Goal: Use online tool/utility: Utilize a website feature to perform a specific function

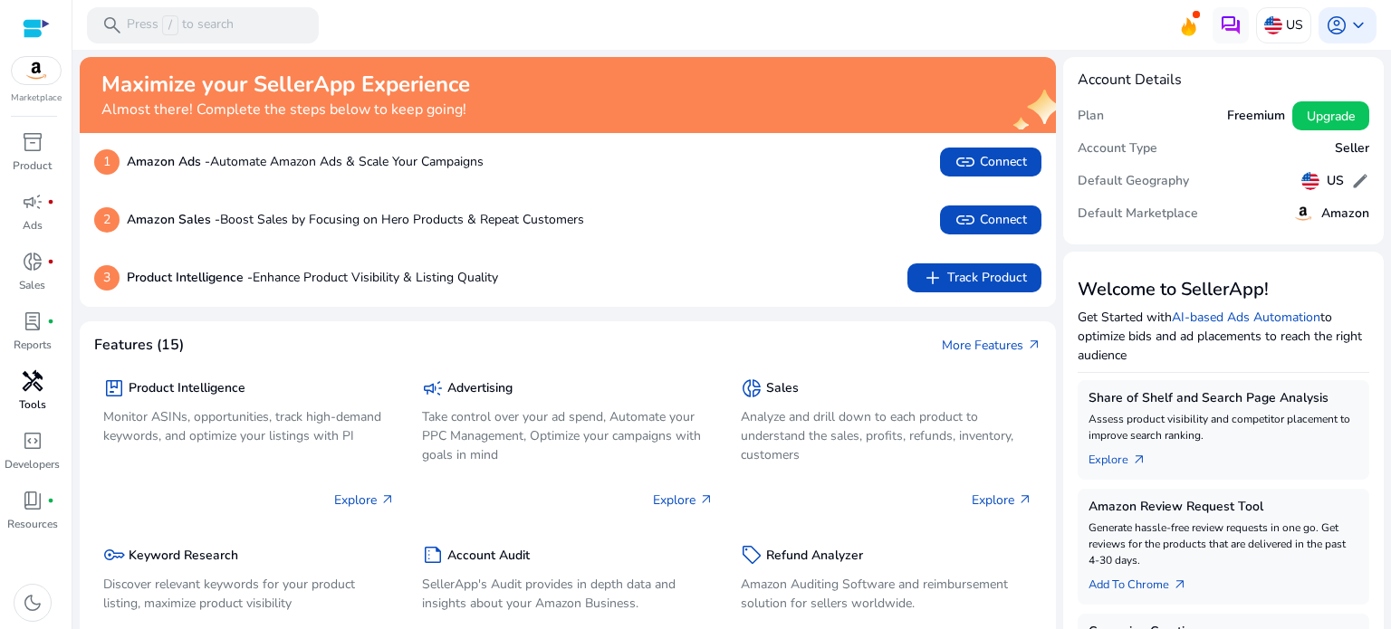
click at [38, 383] on span "handyman" at bounding box center [33, 381] width 22 height 22
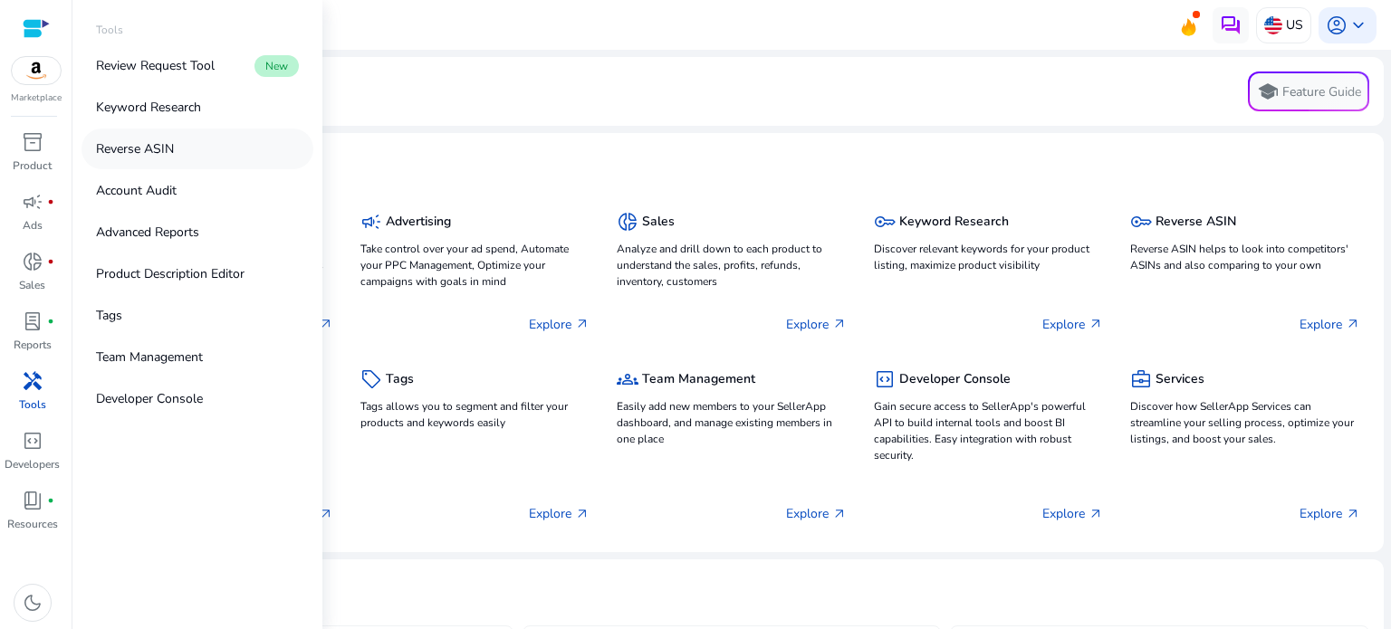
click at [182, 143] on link "Reverse ASIN" at bounding box center [198, 149] width 232 height 41
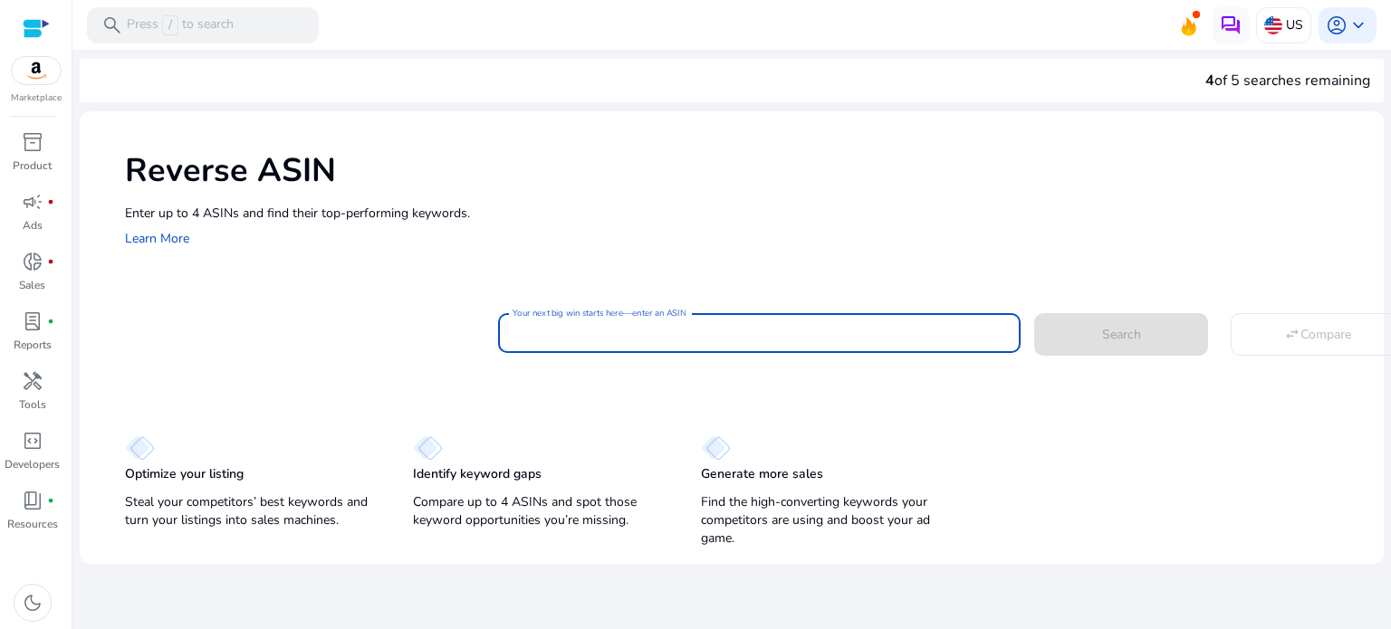
click at [540, 336] on input "Your next big win starts here—enter an ASIN" at bounding box center [760, 333] width 494 height 20
paste input "**********"
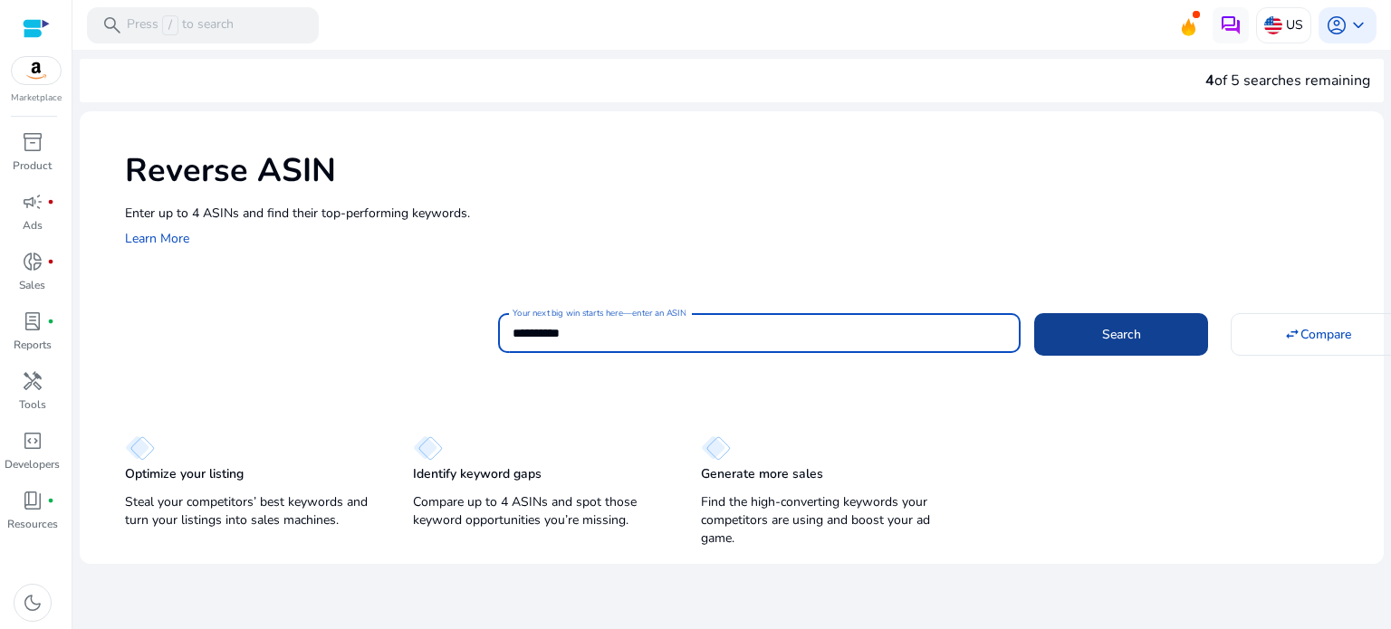
type input "**********"
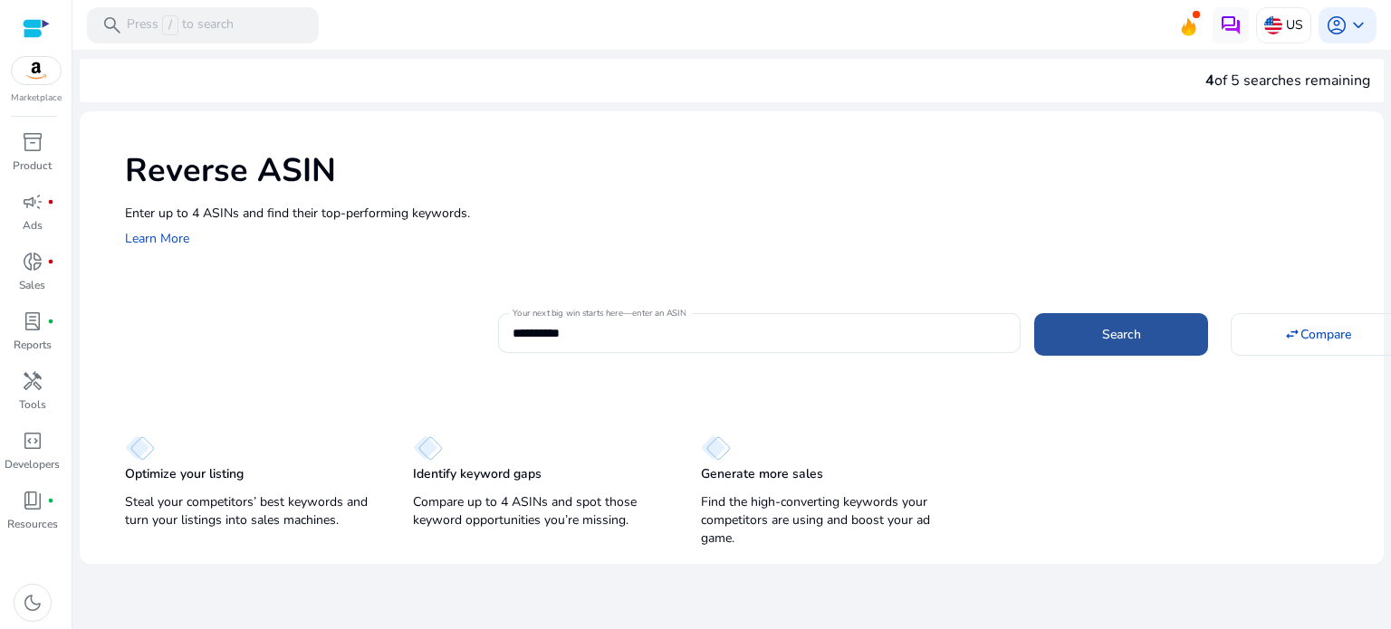
click at [1101, 347] on span at bounding box center [1121, 333] width 174 height 43
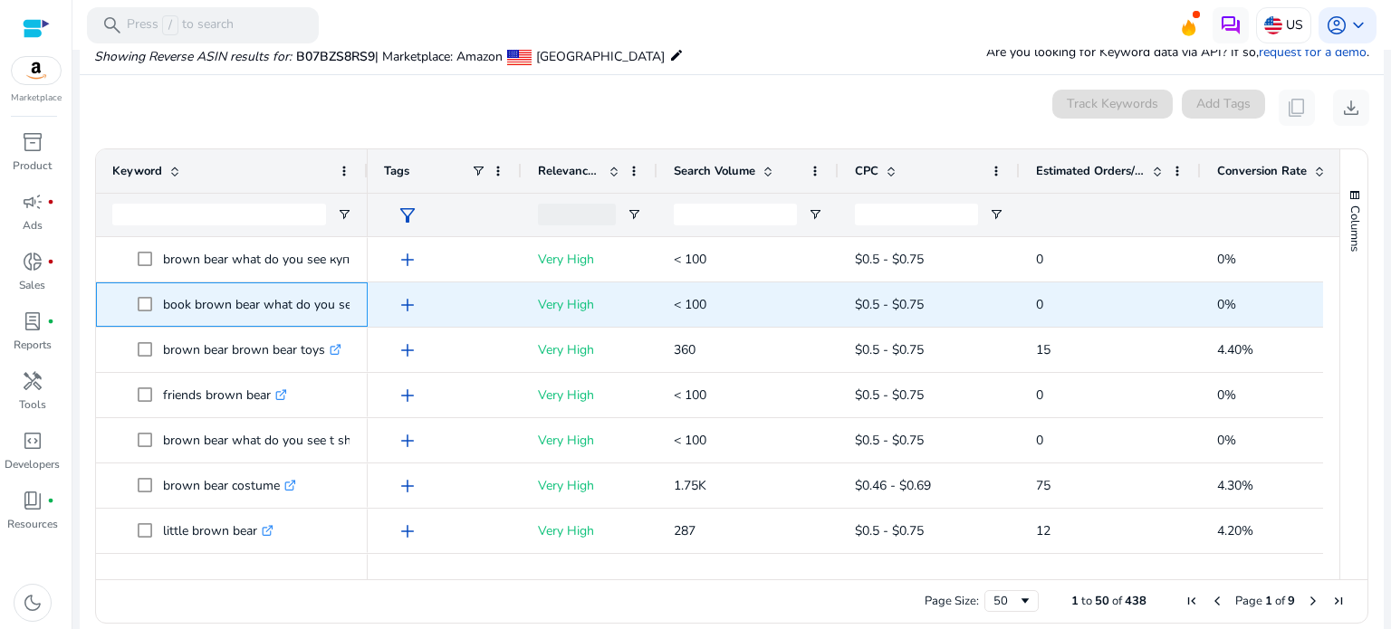
click at [194, 303] on p "book brown bear what do you see .st0{fill:#2c8af8}" at bounding box center [268, 304] width 211 height 37
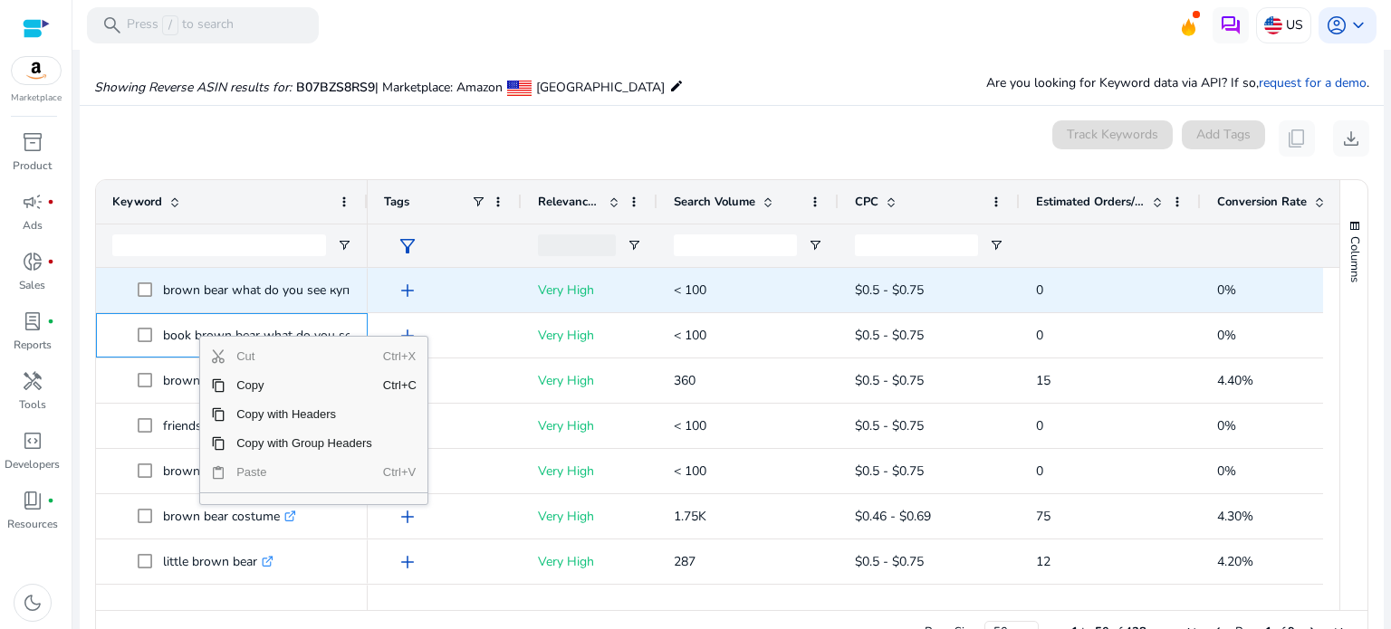
scroll to position [194, 0]
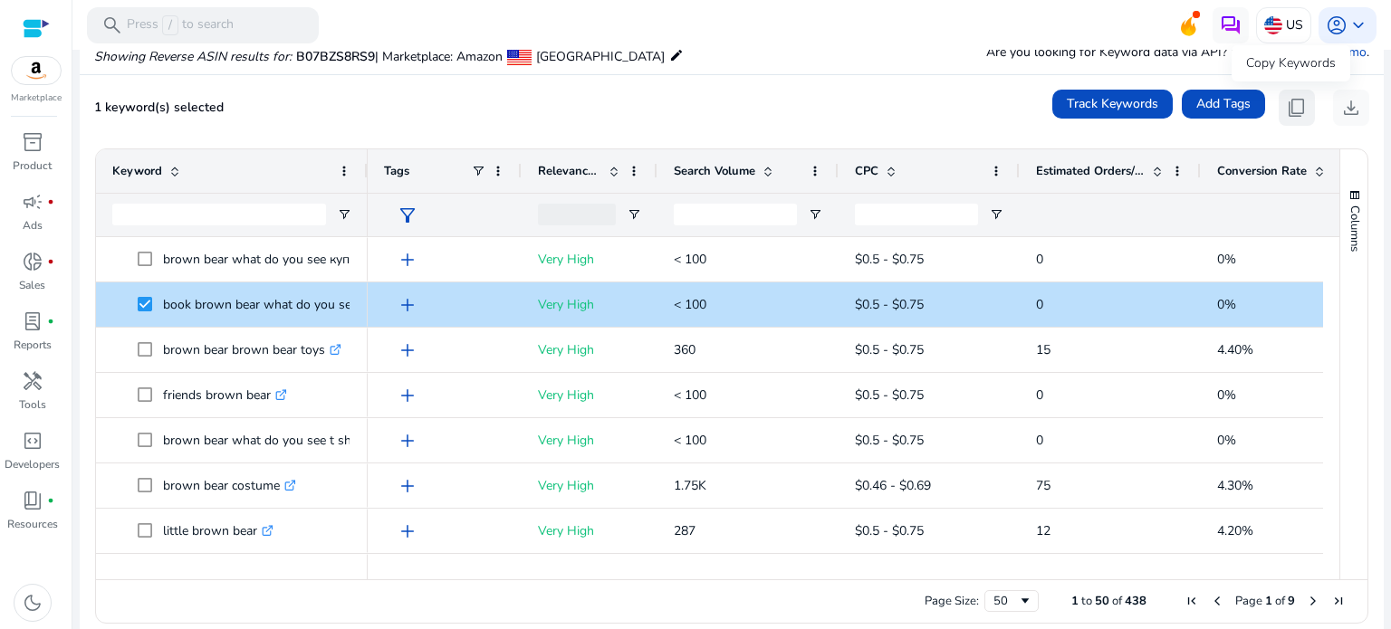
click at [1298, 111] on span "content_copy" at bounding box center [1297, 108] width 22 height 22
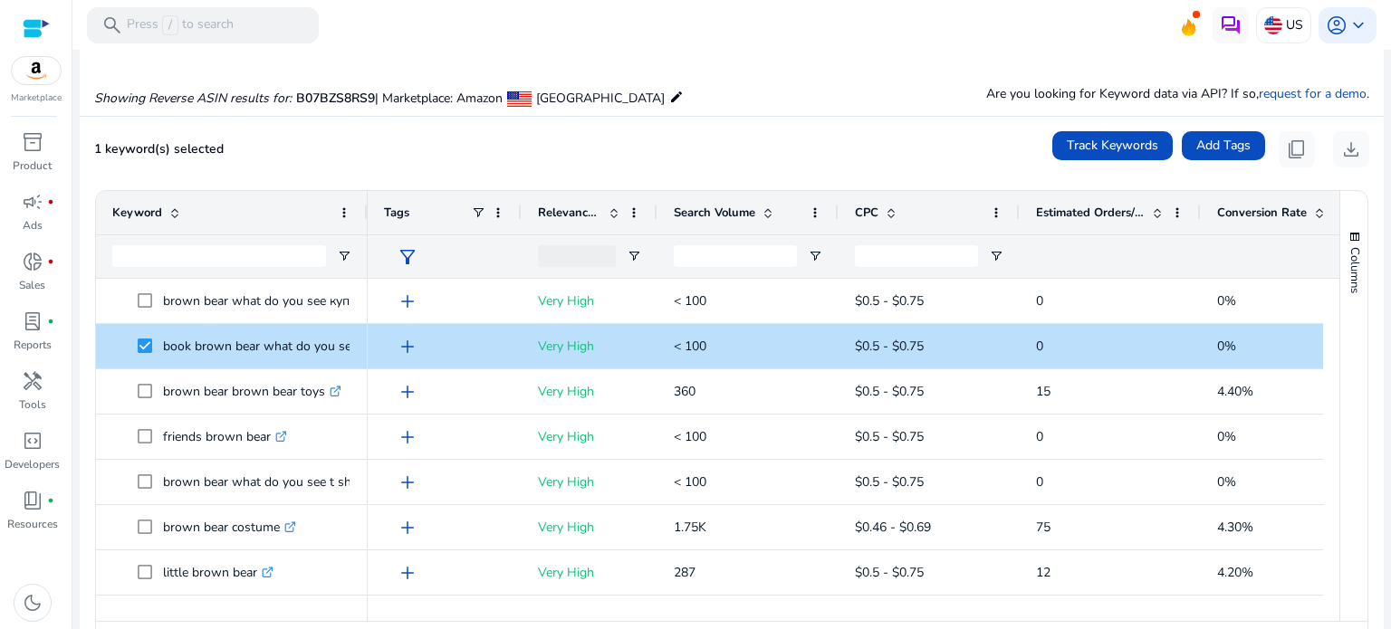
scroll to position [181, 0]
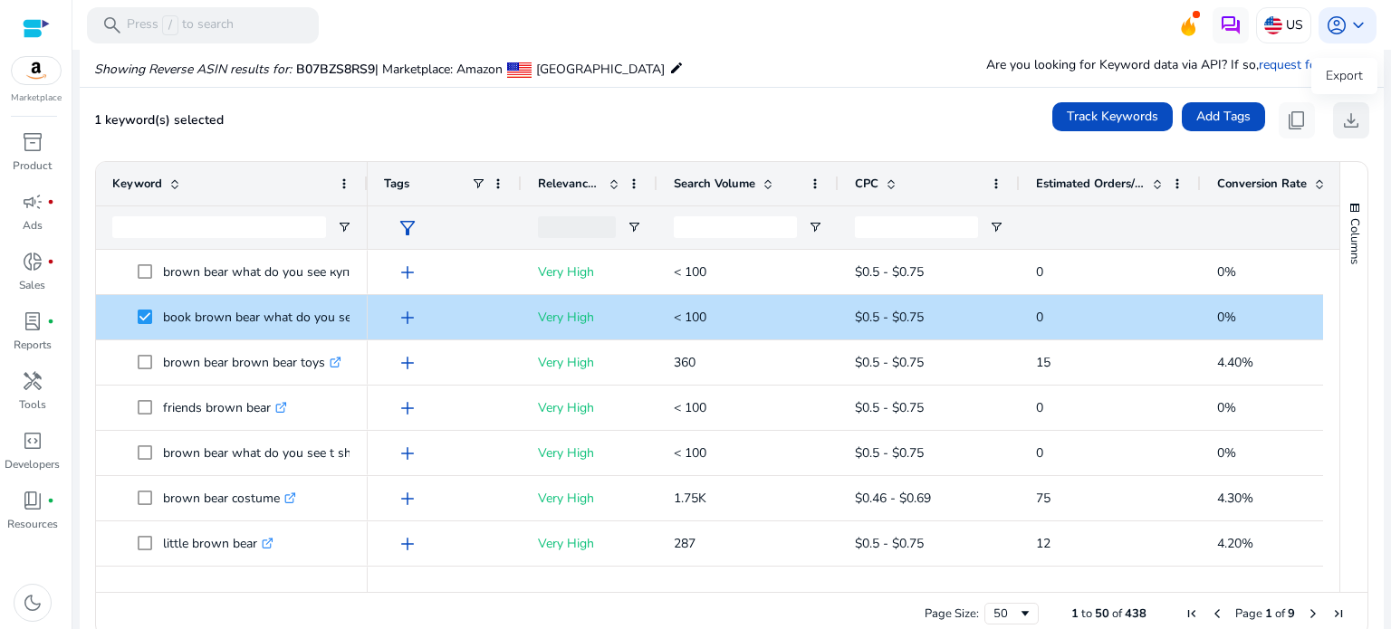
click at [1344, 122] on span "download" at bounding box center [1351, 121] width 22 height 22
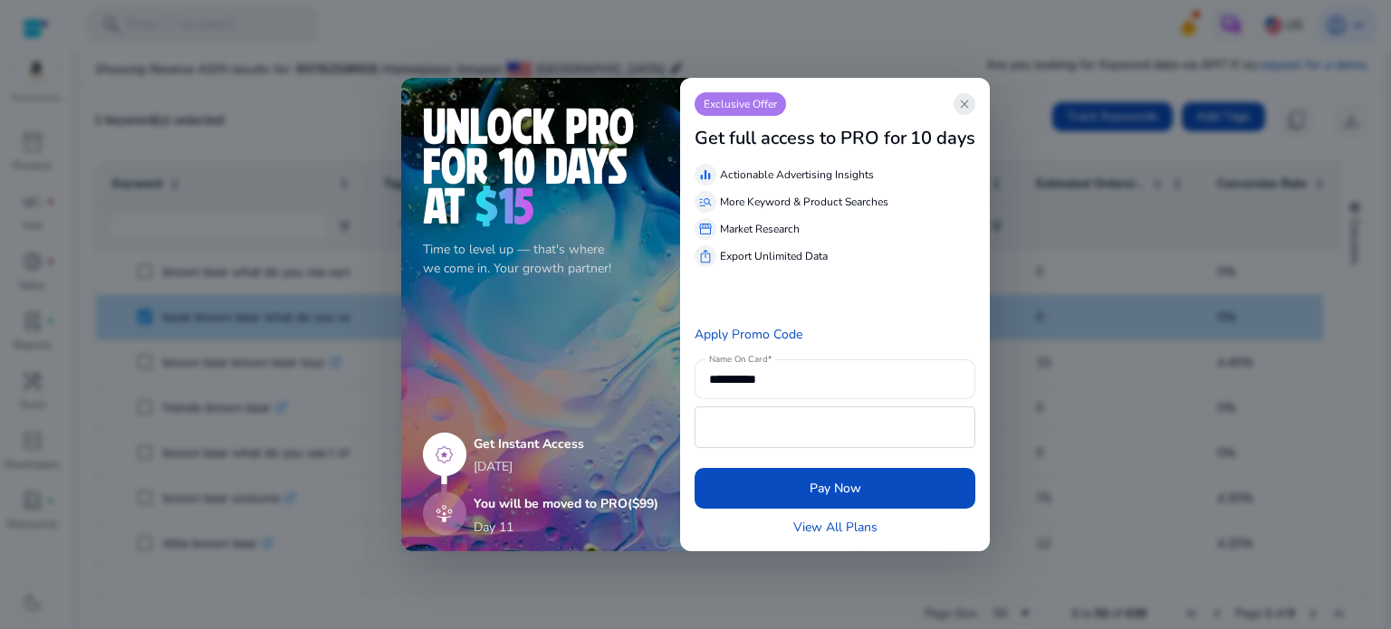
click at [969, 103] on span "close" at bounding box center [964, 104] width 14 height 14
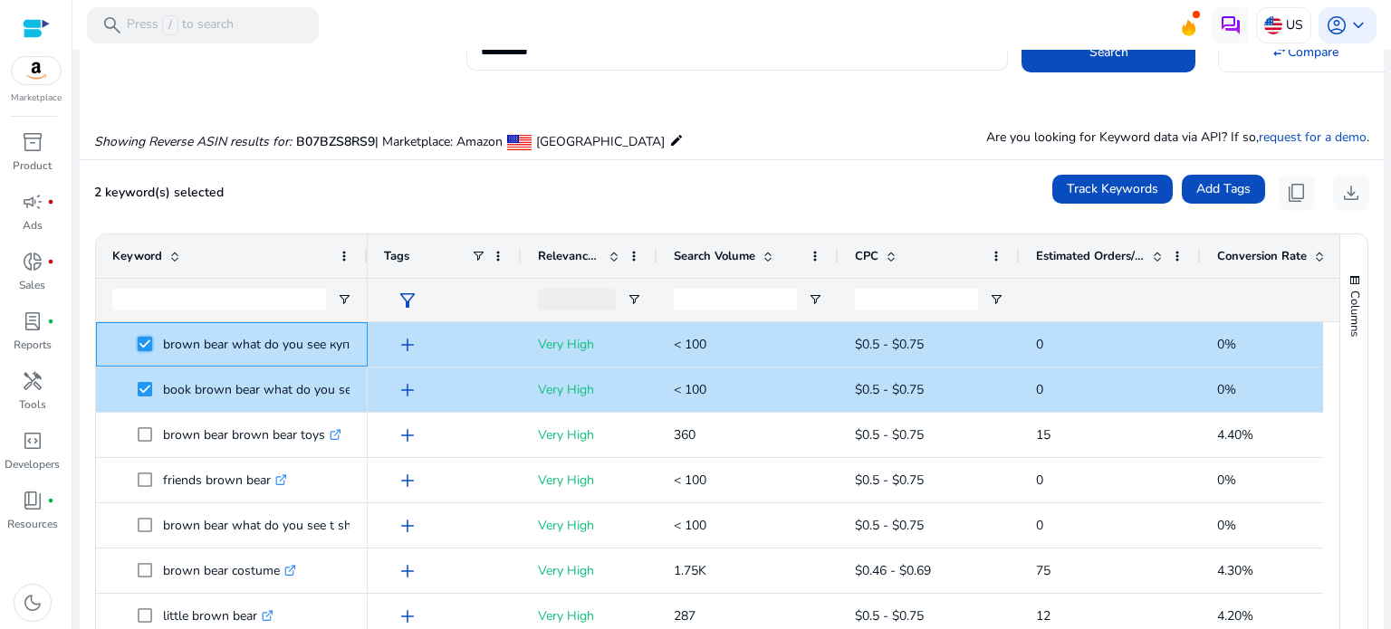
scroll to position [91, 0]
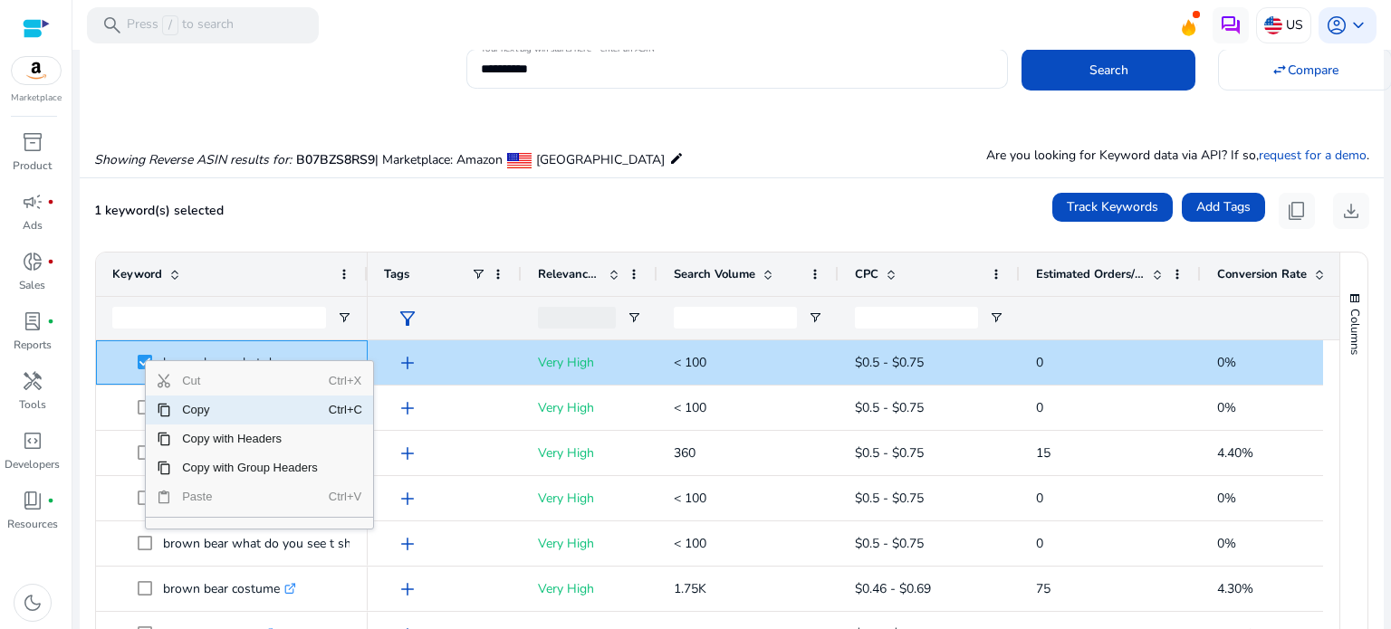
click at [205, 412] on span "Copy" at bounding box center [250, 410] width 158 height 29
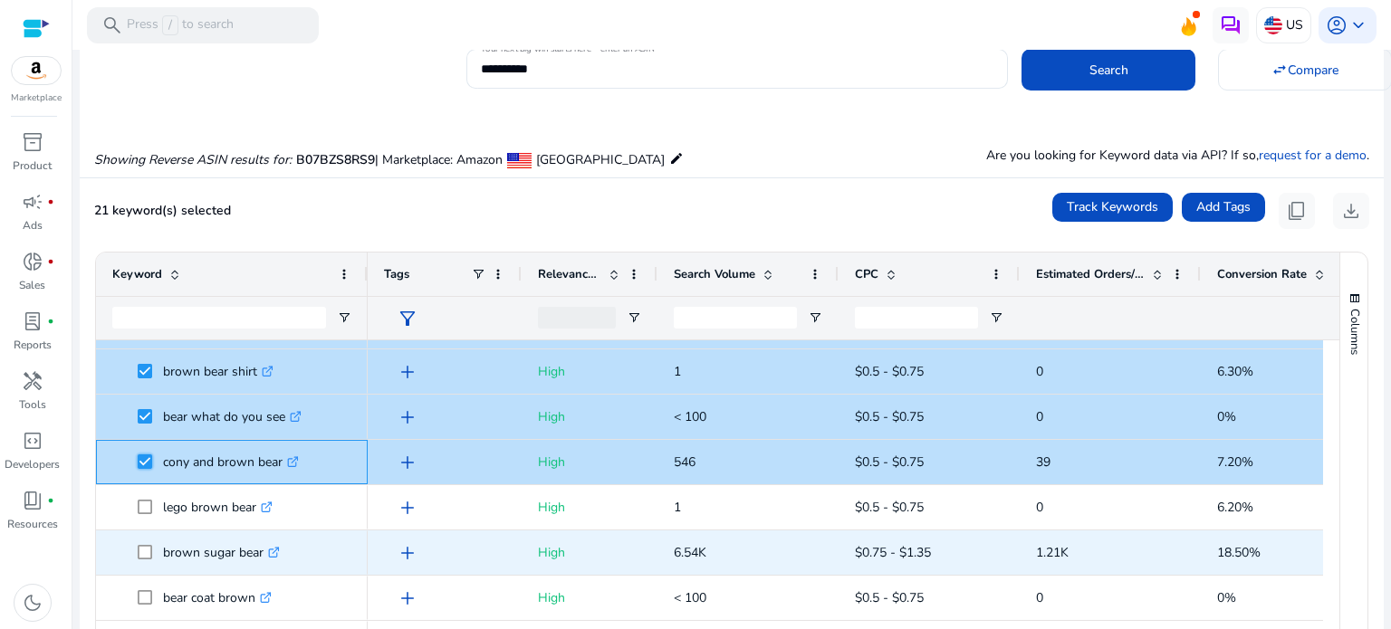
scroll to position [906, 0]
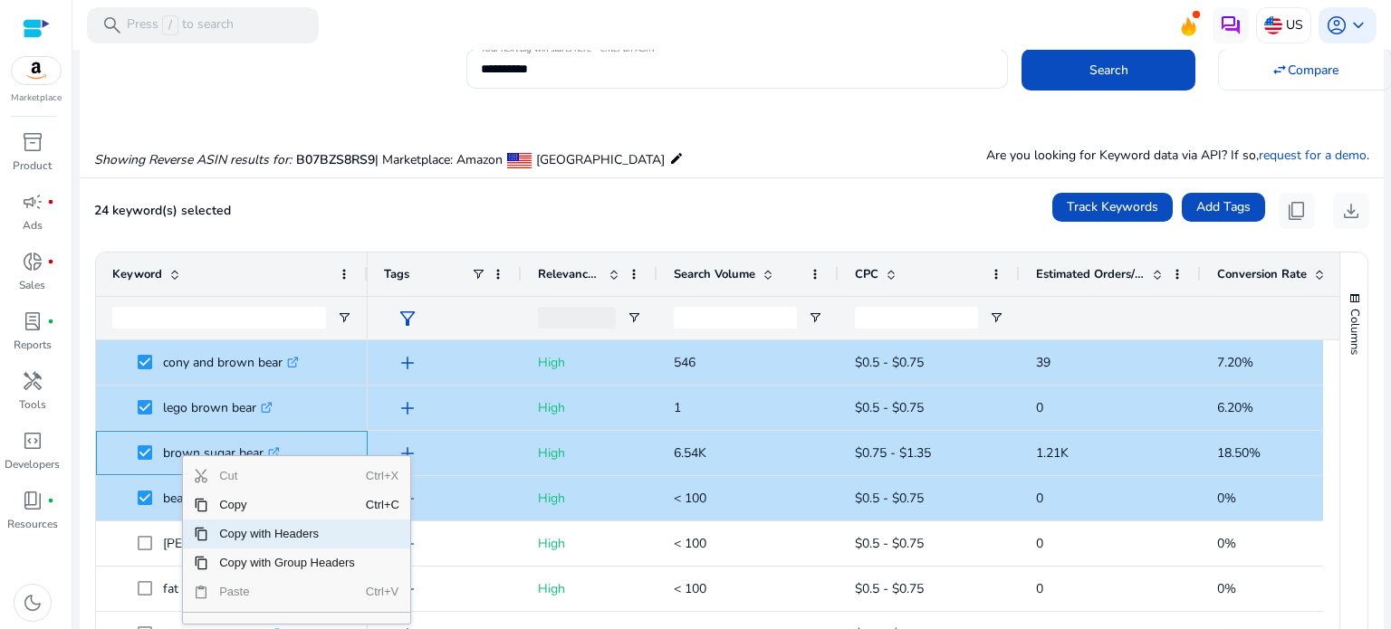
click at [325, 542] on span "Copy with Headers" at bounding box center [287, 534] width 158 height 29
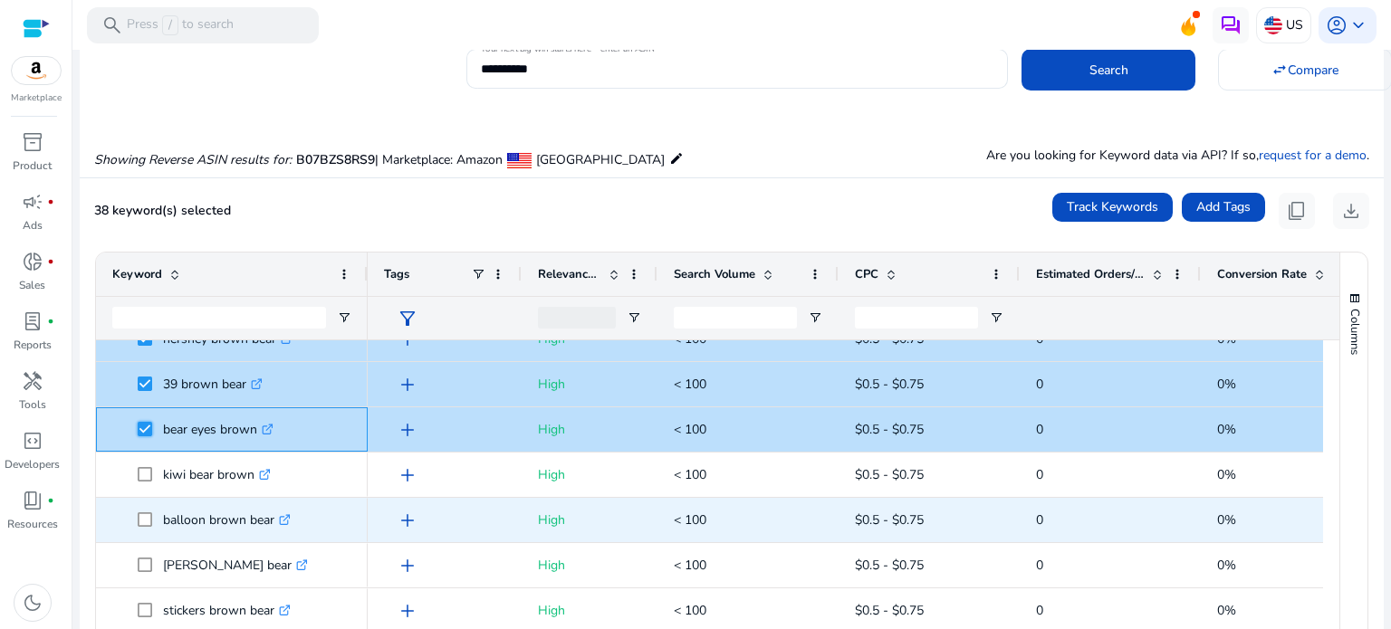
scroll to position [1657, 0]
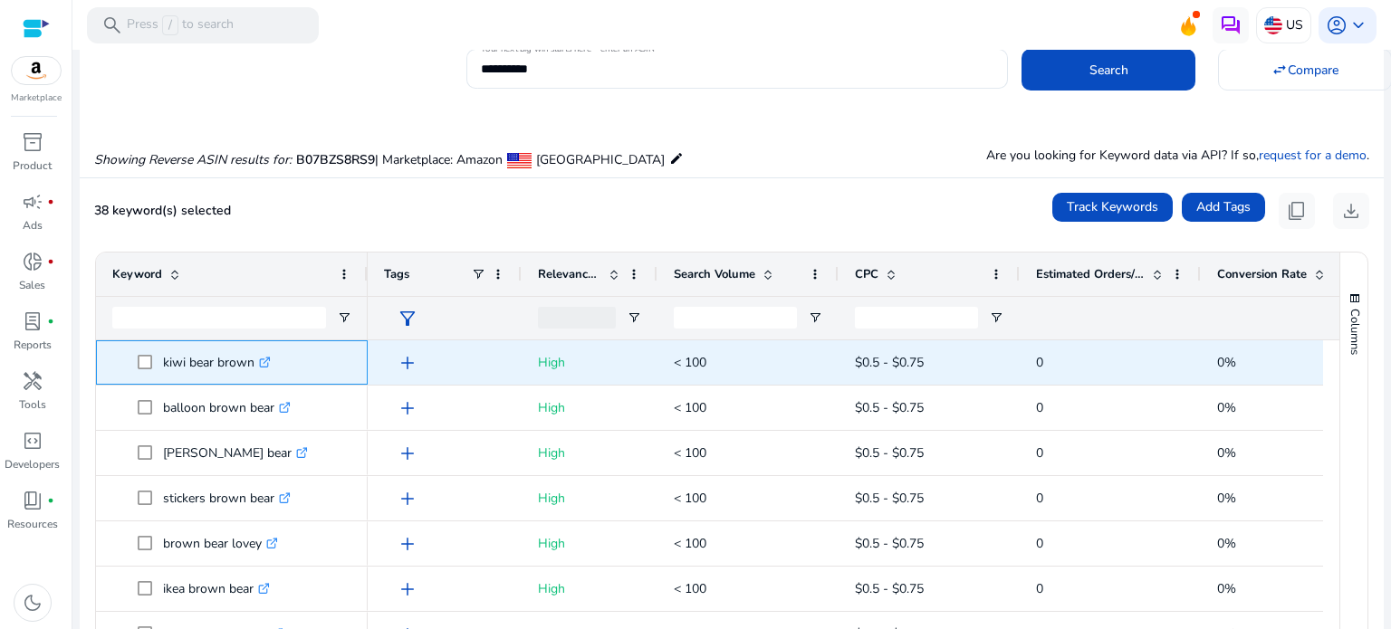
click at [145, 369] on span at bounding box center [150, 362] width 25 height 37
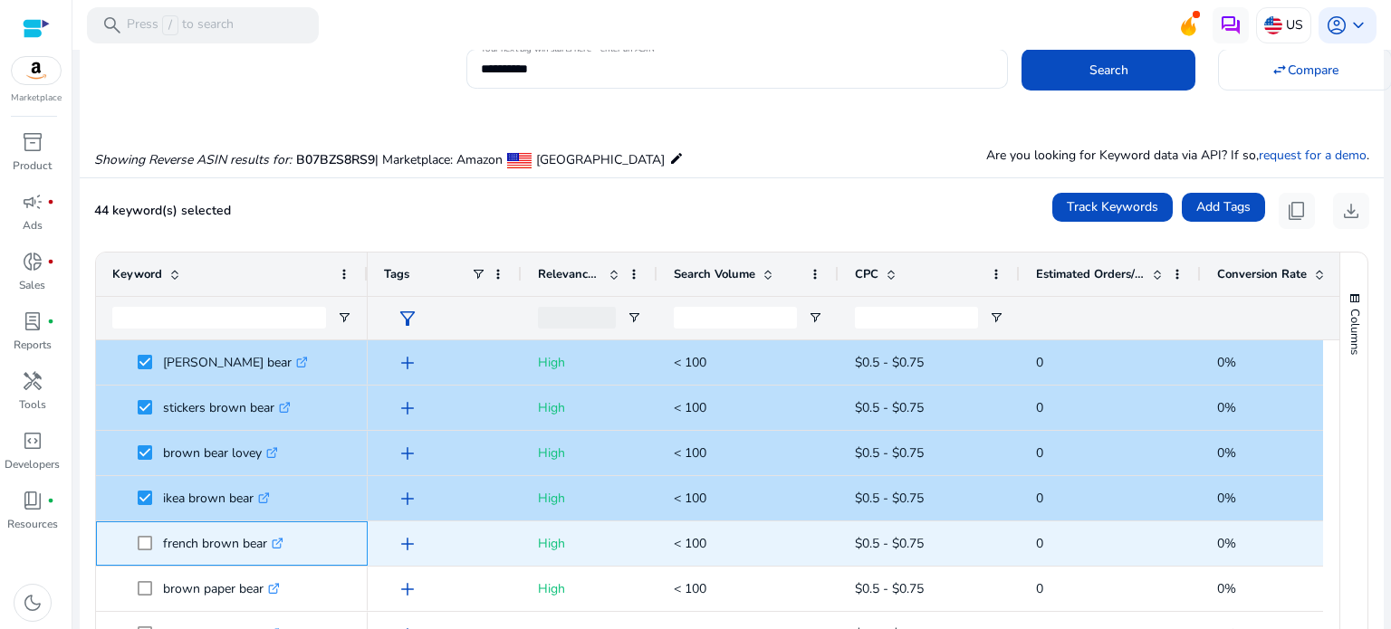
click at [143, 535] on span at bounding box center [150, 543] width 25 height 37
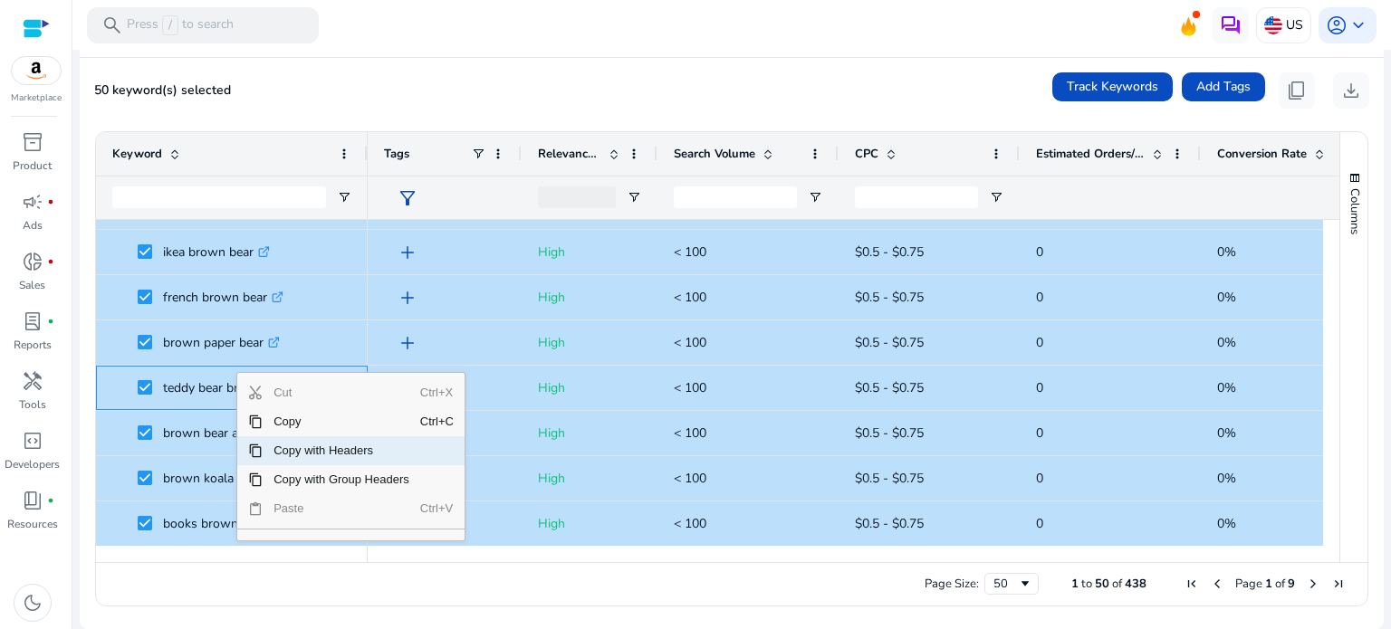
click at [306, 448] on span "Copy with Headers" at bounding box center [342, 450] width 158 height 29
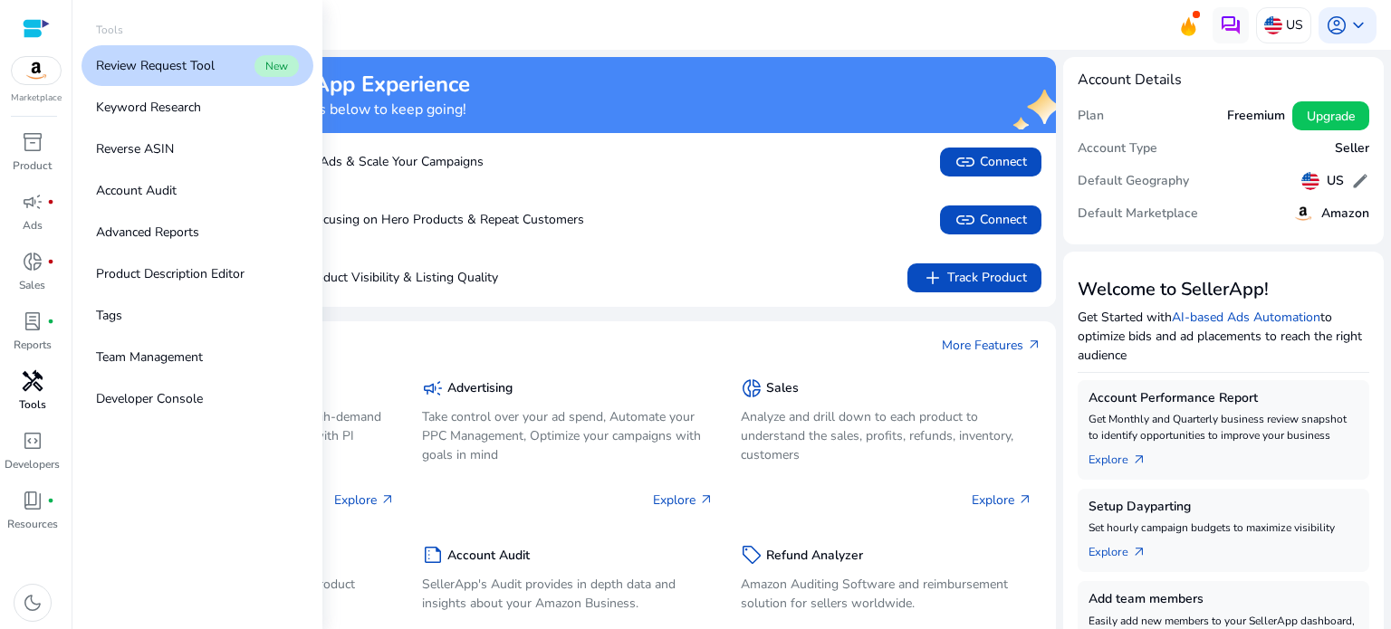
click at [33, 395] on div "handyman" at bounding box center [32, 381] width 51 height 29
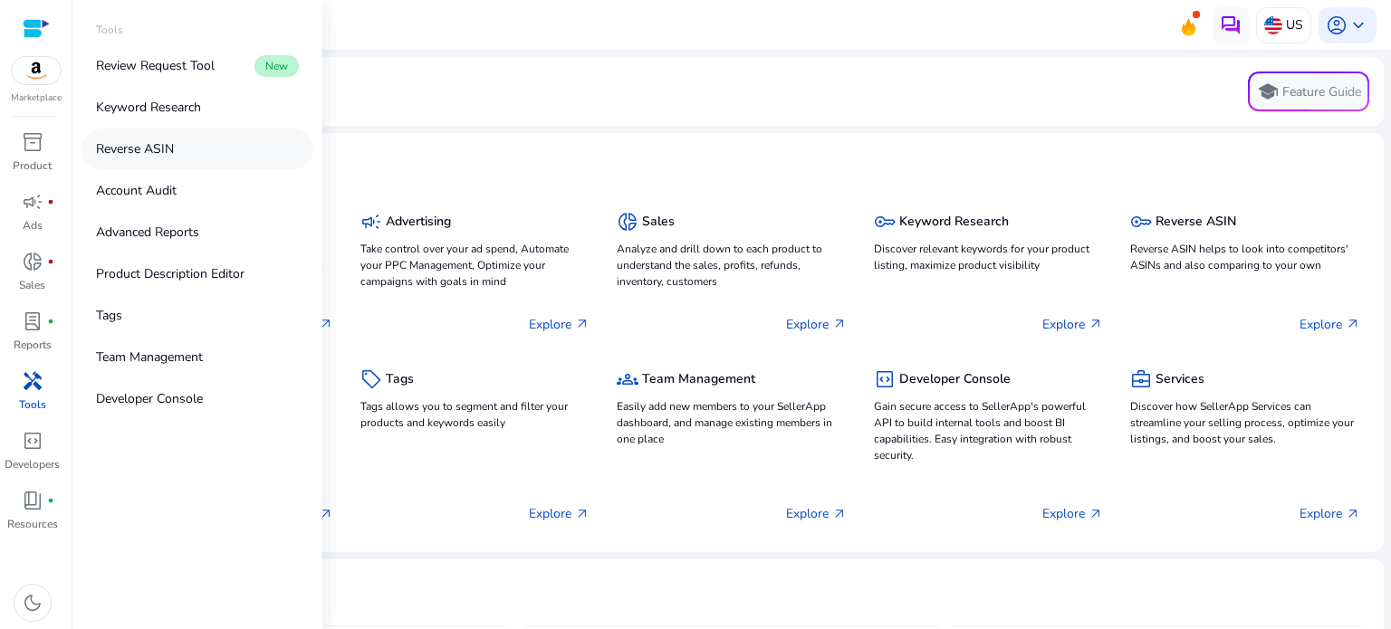
click at [174, 148] on link "Reverse ASIN" at bounding box center [198, 149] width 232 height 41
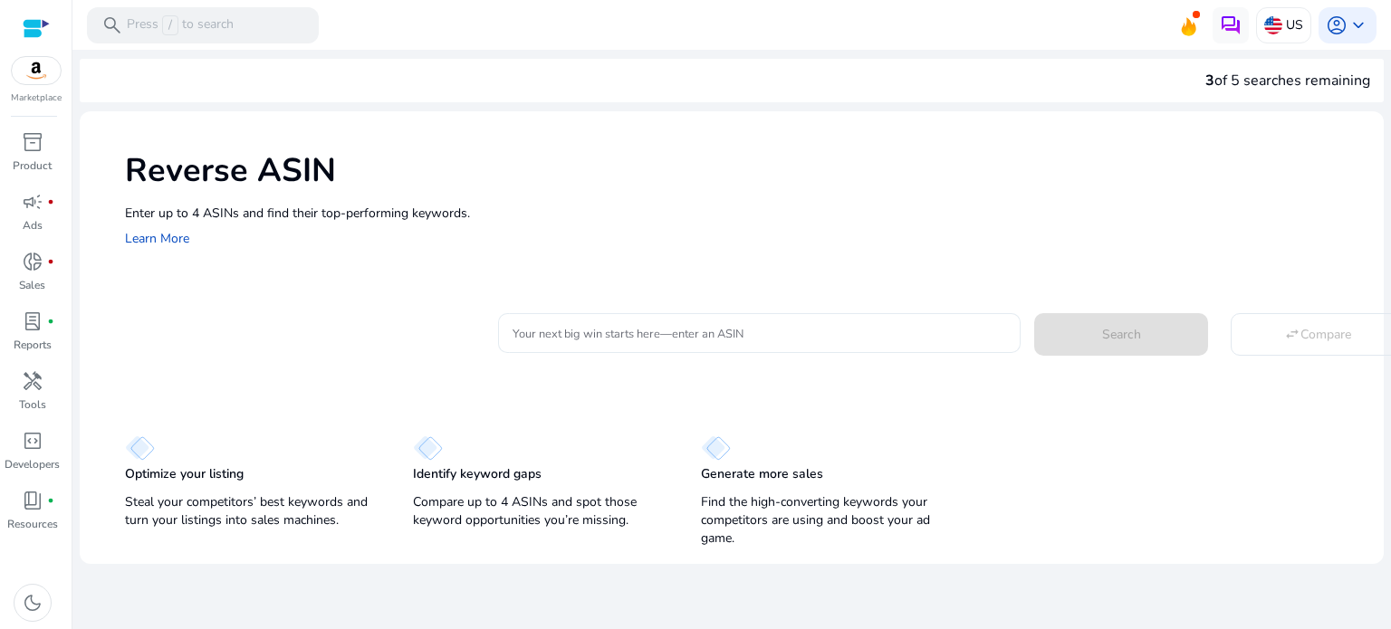
click at [595, 339] on input "Your next big win starts here—enter an ASIN" at bounding box center [760, 333] width 494 height 20
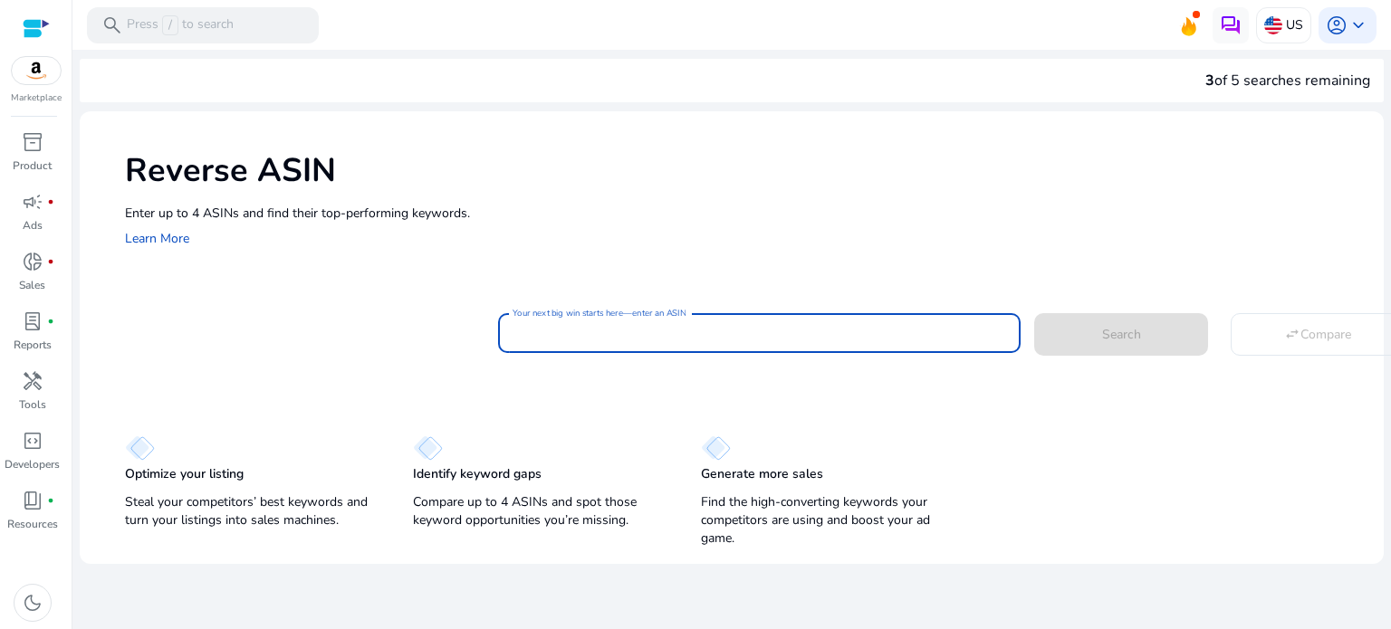
paste input "**********"
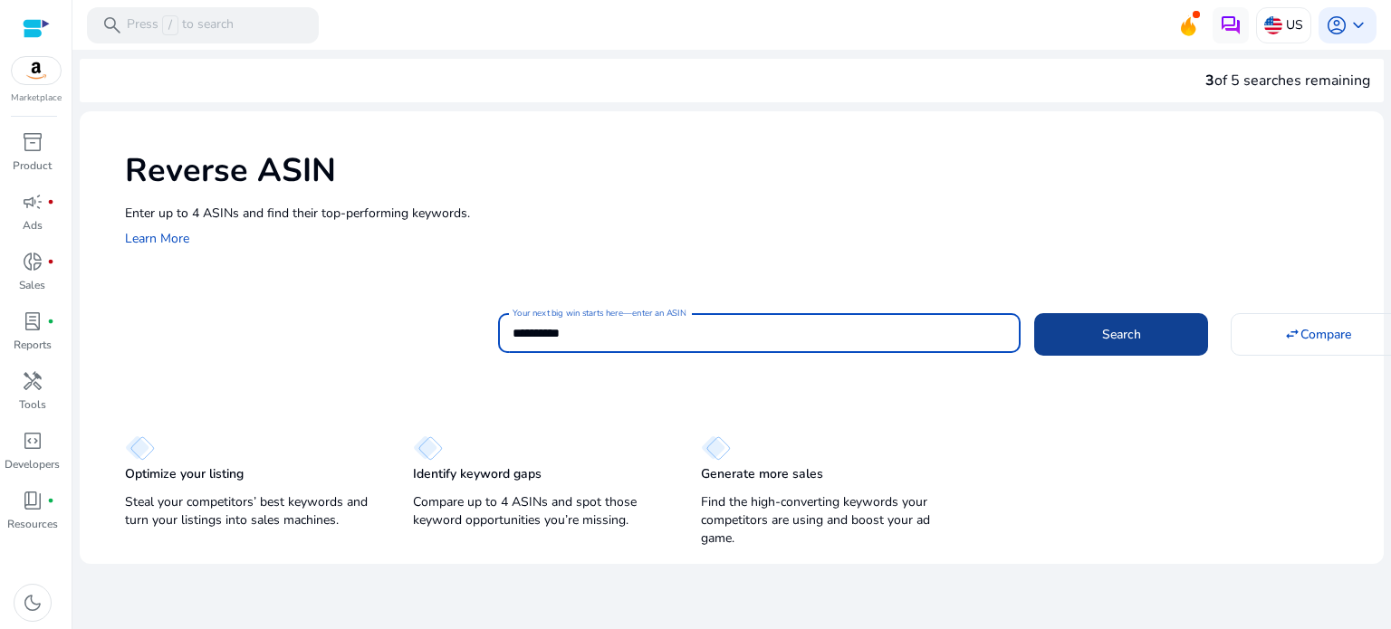
type input "**********"
click at [1095, 347] on span at bounding box center [1121, 333] width 174 height 43
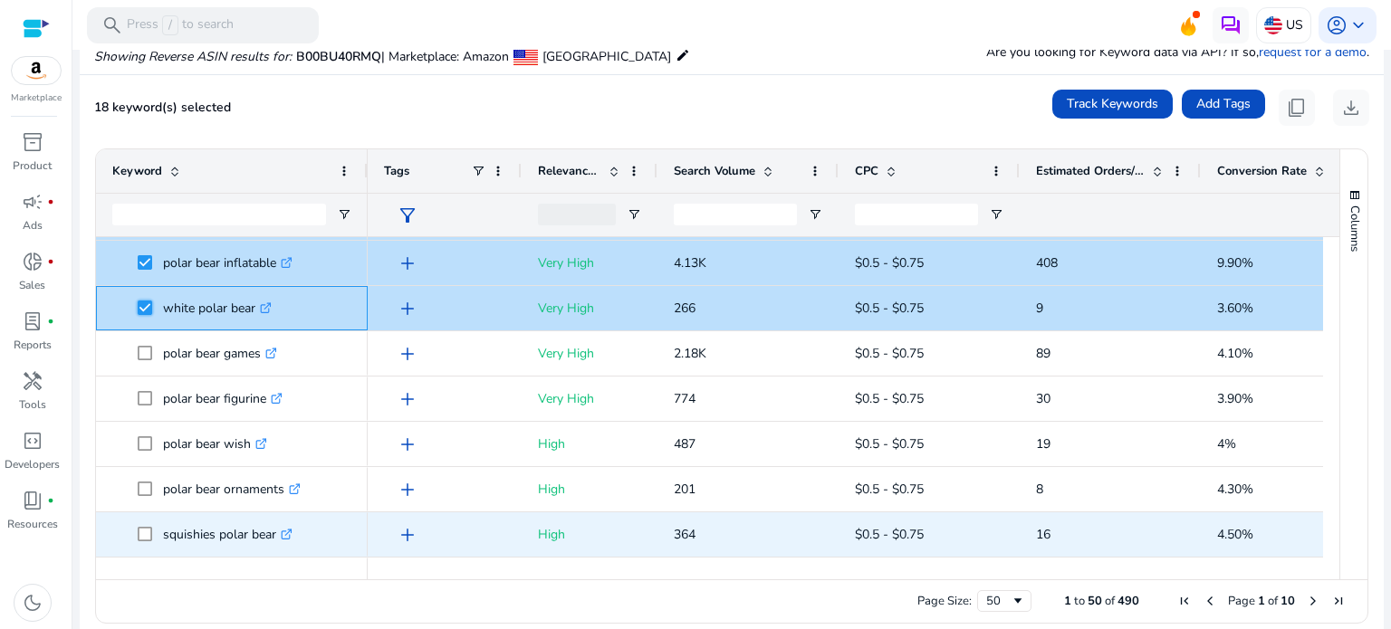
scroll to position [724, 0]
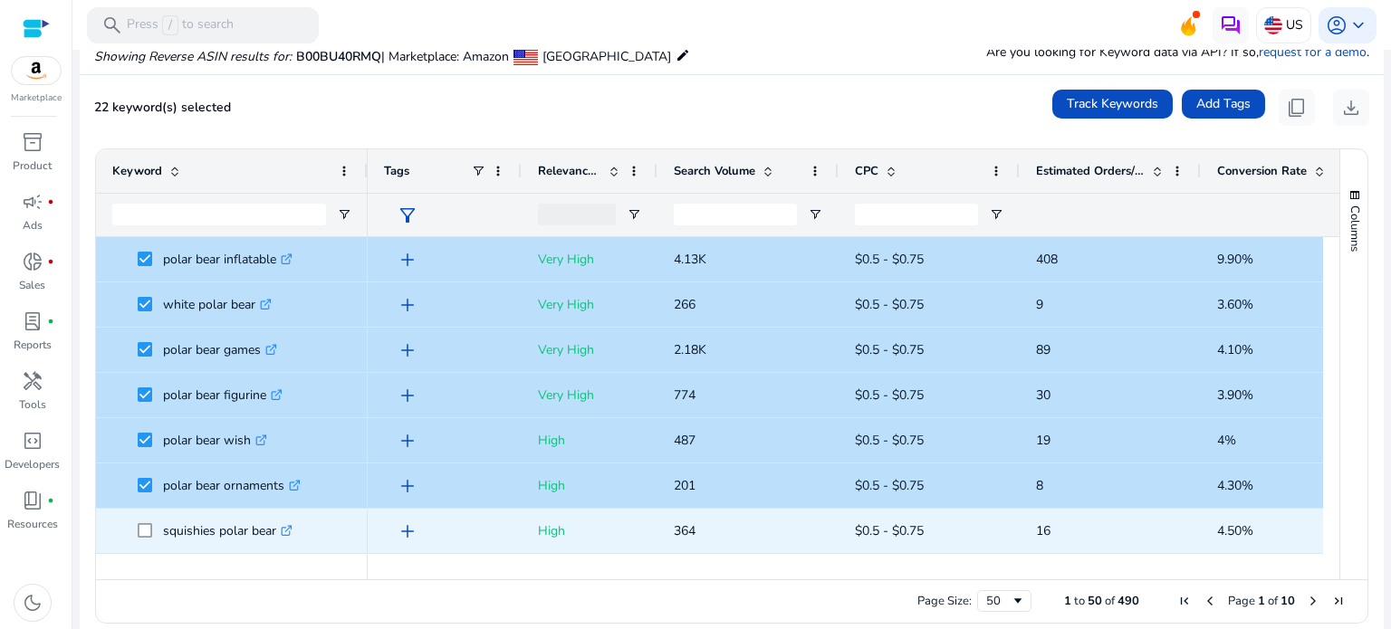
click at [149, 521] on span at bounding box center [150, 531] width 25 height 37
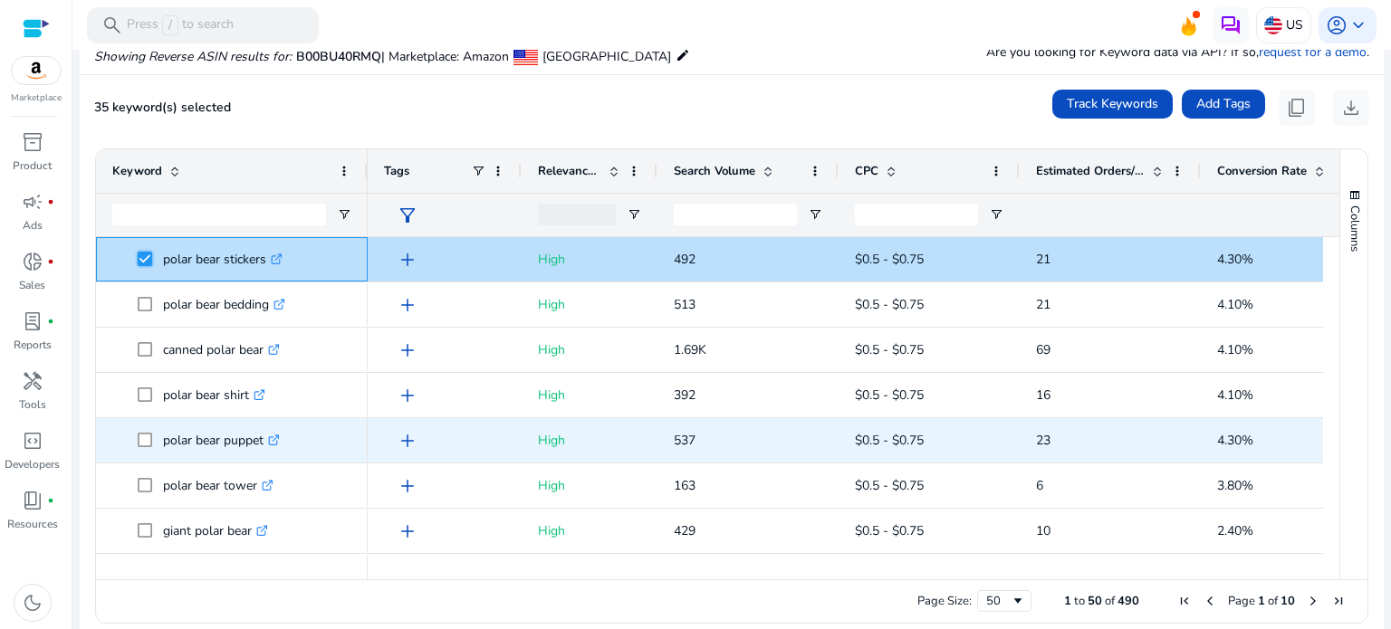
scroll to position [0, 0]
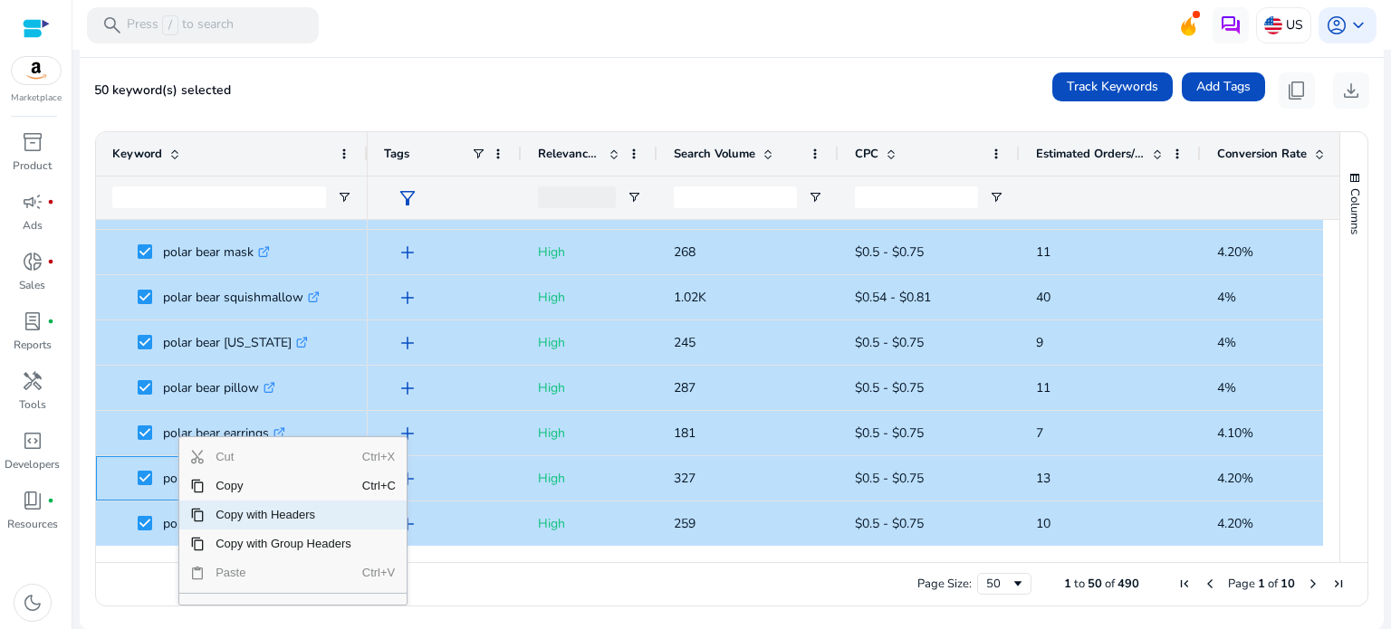
click at [210, 506] on span "Copy with Headers" at bounding box center [284, 515] width 158 height 29
